Goal: Task Accomplishment & Management: Complete application form

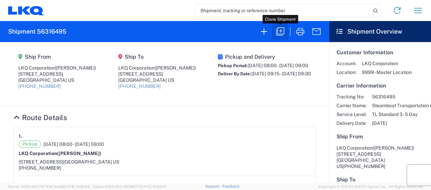
click at [283, 29] on icon "button" at bounding box center [280, 31] width 11 height 11
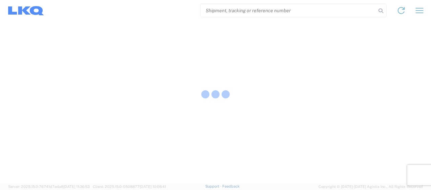
select select "FULL"
select select "LBS"
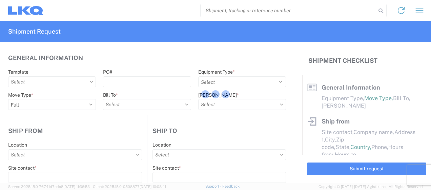
select select "STDV"
type input "[PERSON_NAME]"
type input "LKQ Corporation"
type input "[STREET_ADDRESS]"
type input "[GEOGRAPHIC_DATA]"
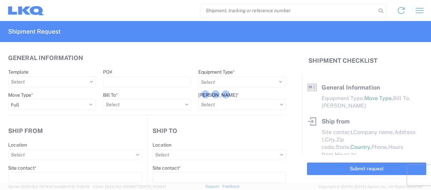
type input "29301"
type input "[PERSON_NAME]"
type input "LKQ Corporation"
type input "[STREET_ADDRESS]"
type input "[GEOGRAPHIC_DATA]"
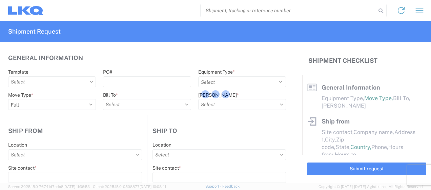
type input "77038"
type input "[PERSON_NAME]"
type input "[EMAIL_ADDRESS][DOMAIN_NAME]"
type input "[PHONE_NUMBER]"
type input "[DATE]"
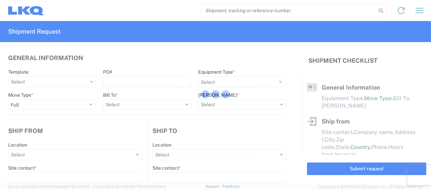
type input "[DATE]"
type input "42000"
type input "Engines, Transmissions"
type input "22"
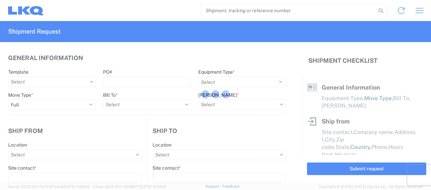
type input "0"
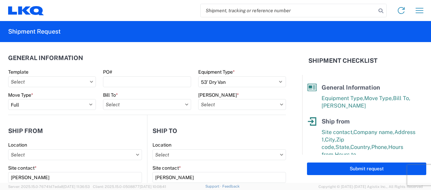
type input "1642 - Spartanburg - [PERSON_NAME]"
type input "1760 - LKQ Best Core"
type input "1642-6300-66000-0000 - 1642 Freight Out"
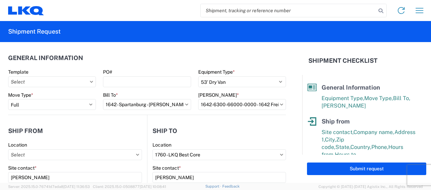
type input "1642 - Spartanburg - [PERSON_NAME]"
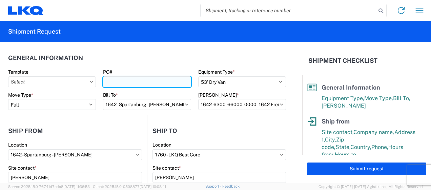
click at [121, 85] on input "PO#" at bounding box center [147, 81] width 88 height 11
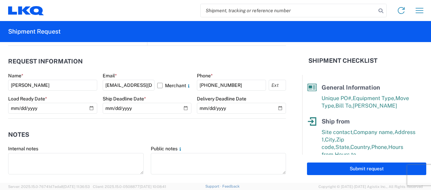
scroll to position [368, 0]
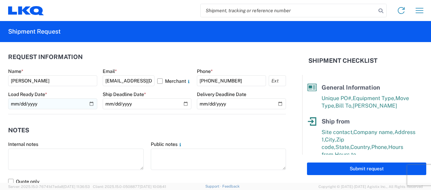
type input "1642081525"
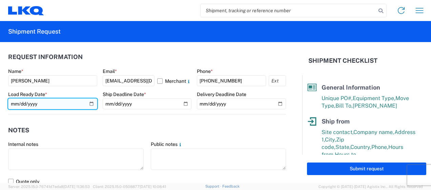
click at [19, 101] on input "[DATE]" at bounding box center [52, 103] width 89 height 11
click at [91, 102] on input "[DATE]" at bounding box center [52, 103] width 89 height 11
type input "[DATE]"
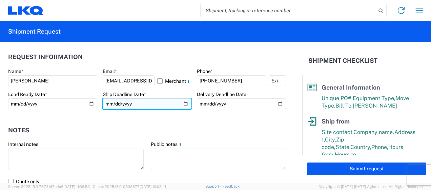
click at [185, 104] on input "[DATE]" at bounding box center [147, 103] width 89 height 11
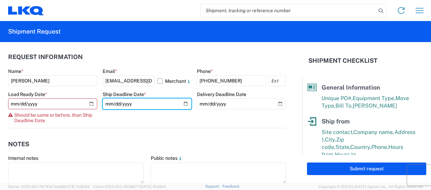
type input "[DATE]"
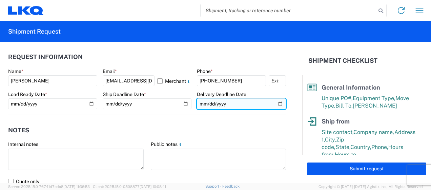
click at [273, 102] on input "[DATE]" at bounding box center [241, 103] width 89 height 11
type input "[DATE]"
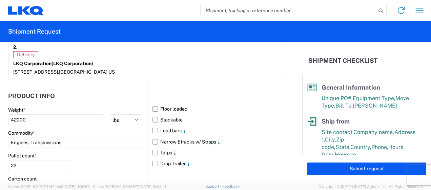
scroll to position [622, 0]
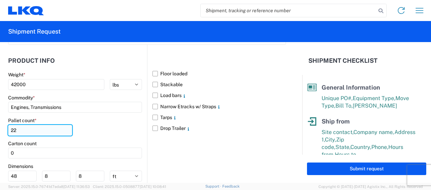
click at [46, 125] on input "22" at bounding box center [40, 130] width 64 height 11
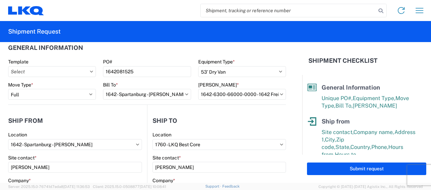
scroll to position [0, 0]
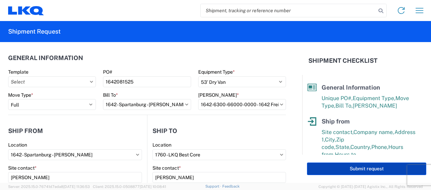
type input "24"
click at [352, 168] on button "Submit request" at bounding box center [366, 168] width 119 height 13
